Goal: Information Seeking & Learning: Learn about a topic

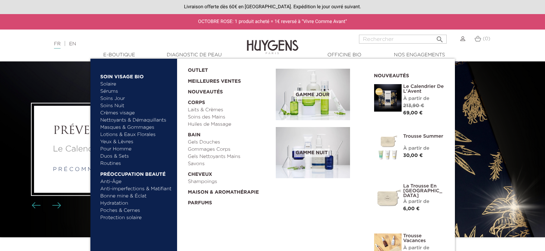
click at [126, 58] on link "  E-Boutique" at bounding box center [119, 55] width 69 height 7
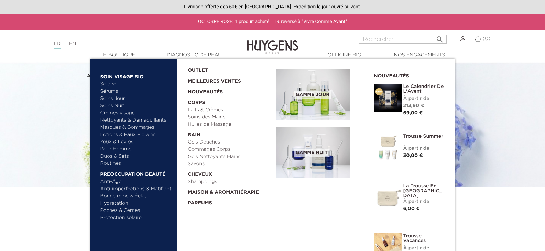
click at [126, 58] on link "  E-Boutique" at bounding box center [119, 55] width 69 height 7
click at [120, 102] on link "Soins Jour" at bounding box center [136, 98] width 72 height 7
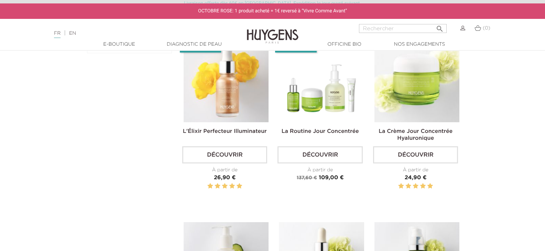
scroll to position [236, 0]
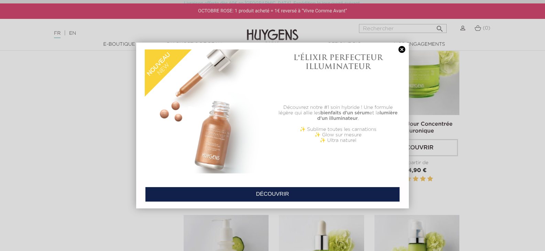
click at [402, 47] on link at bounding box center [402, 49] width 10 height 7
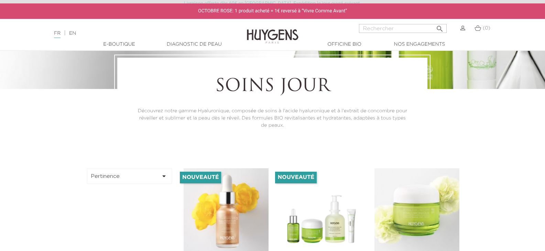
scroll to position [0, 0]
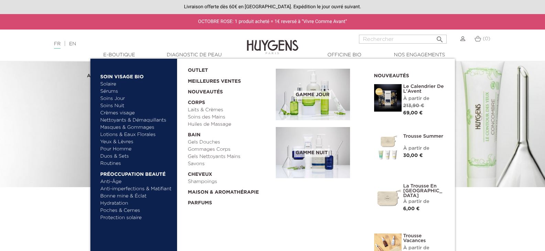
click at [118, 105] on link "Soins Nuit" at bounding box center [133, 105] width 66 height 7
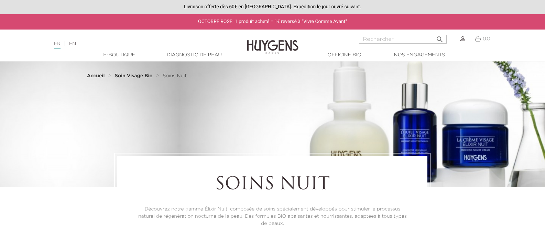
drag, startPoint x: 544, startPoint y: 23, endPoint x: 547, endPoint y: 43, distance: 19.8
click at [544, 43] on html "Livraison offerte dès 60€ en [GEOGRAPHIC_DATA]. Expédition le jour ouvré suivan…" at bounding box center [272, 125] width 545 height 251
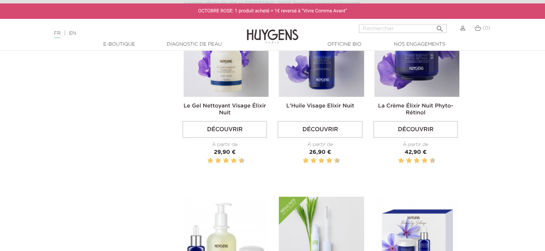
scroll to position [227, 0]
